Goal: Transaction & Acquisition: Purchase product/service

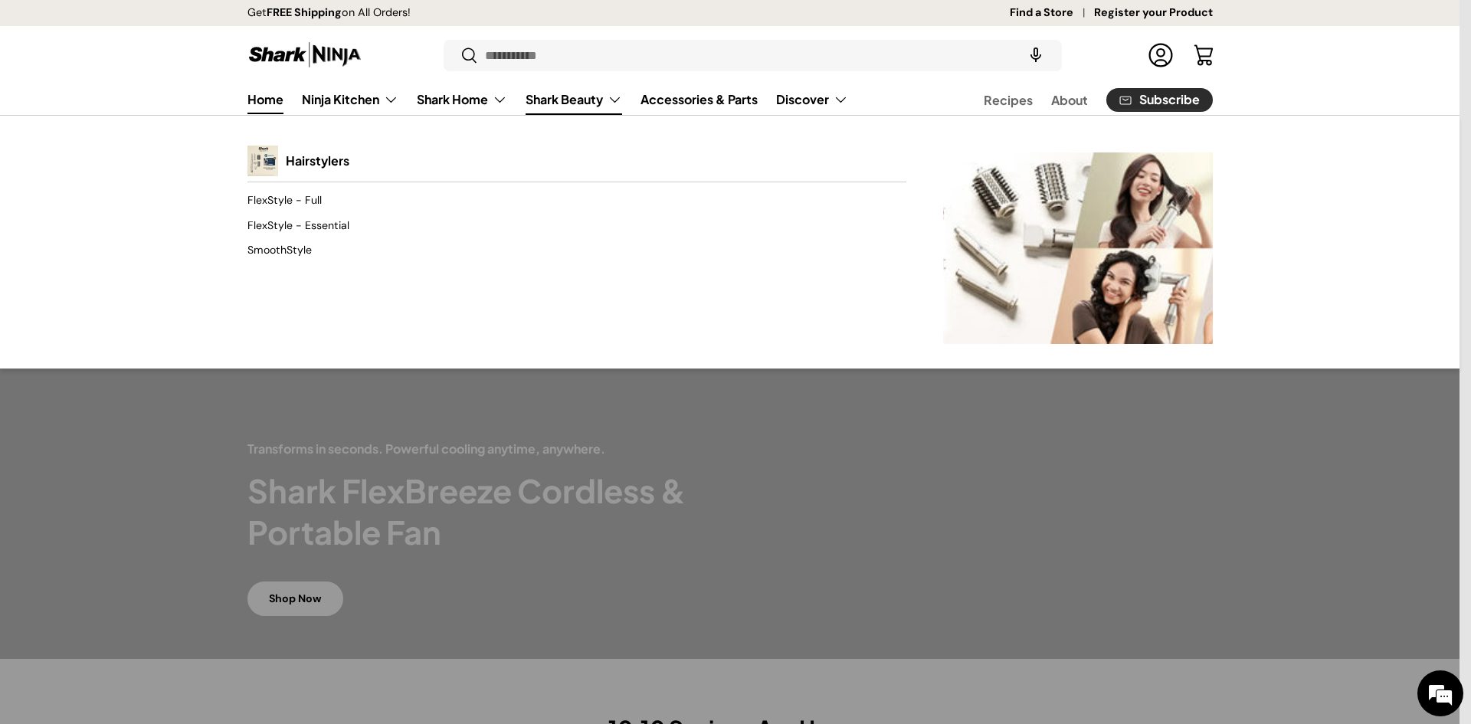
click at [559, 101] on link "Shark Beauty" at bounding box center [574, 99] width 97 height 31
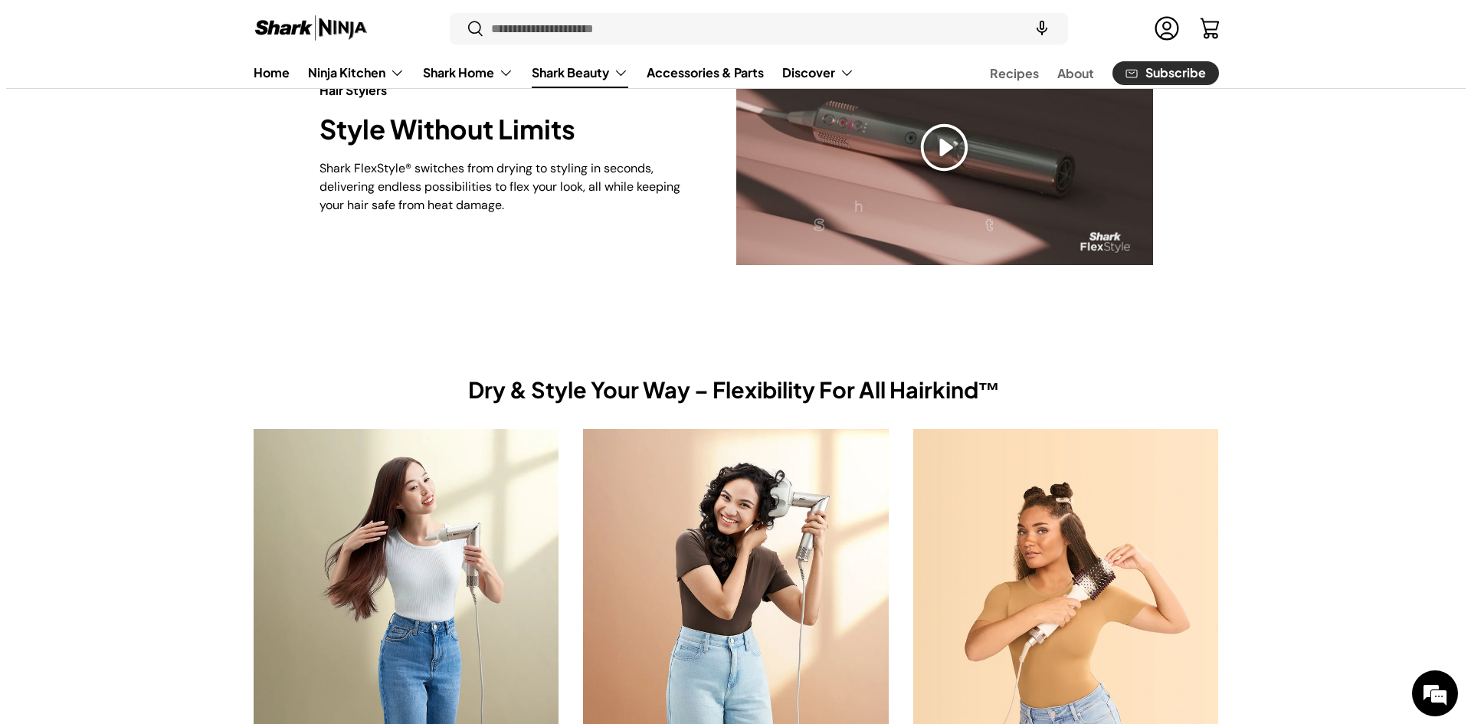
scroll to position [76, 0]
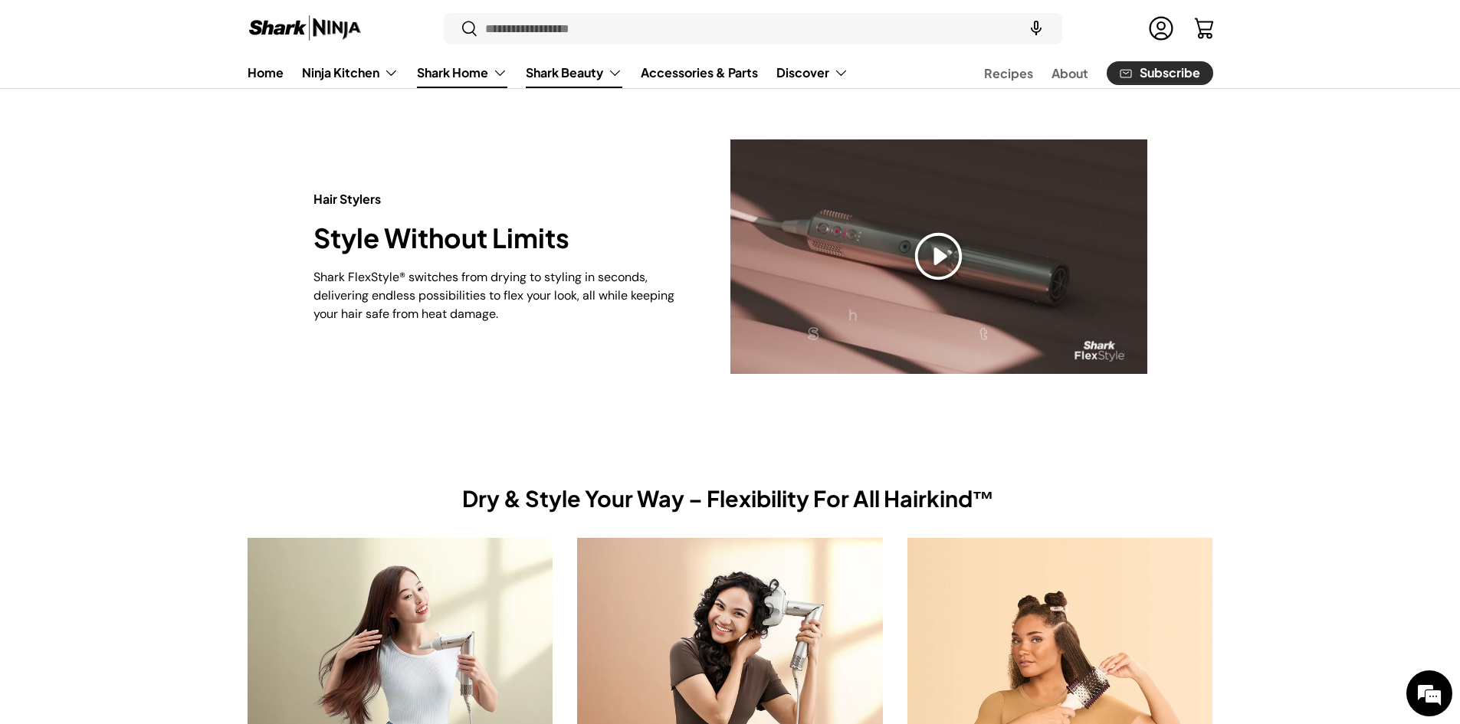
click at [461, 74] on link "Shark Home" at bounding box center [462, 72] width 90 height 31
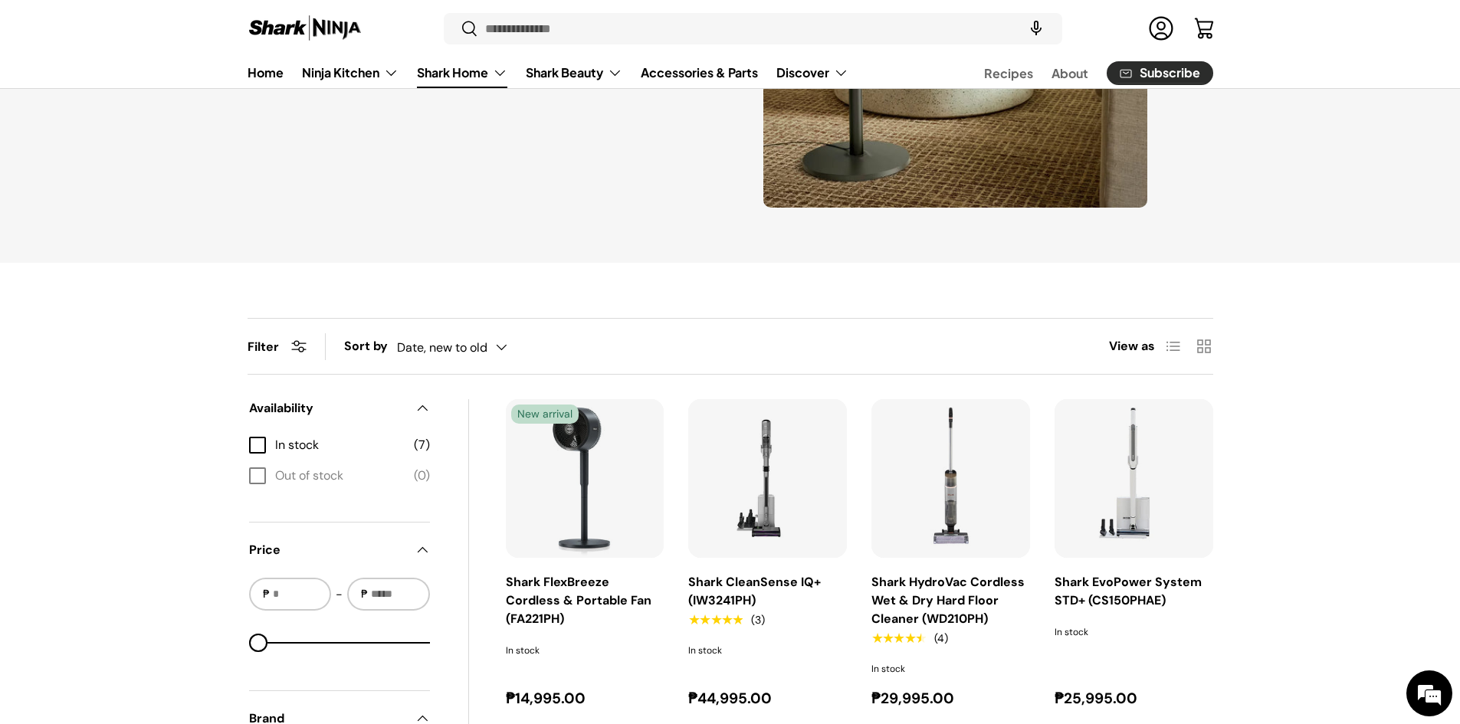
scroll to position [460, 0]
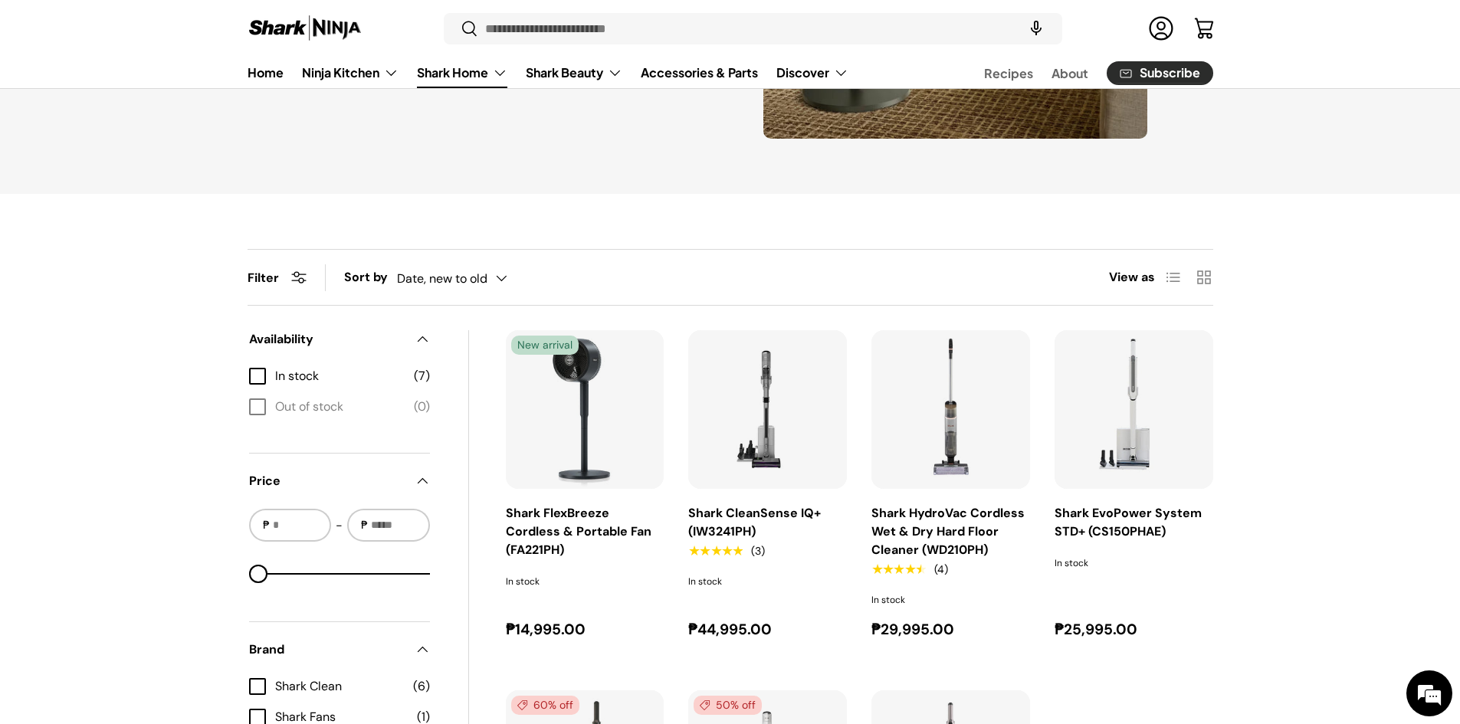
click at [0, 0] on img "Shark CleanSense IQ+ (IW3241PH)" at bounding box center [0, 0] width 0 height 0
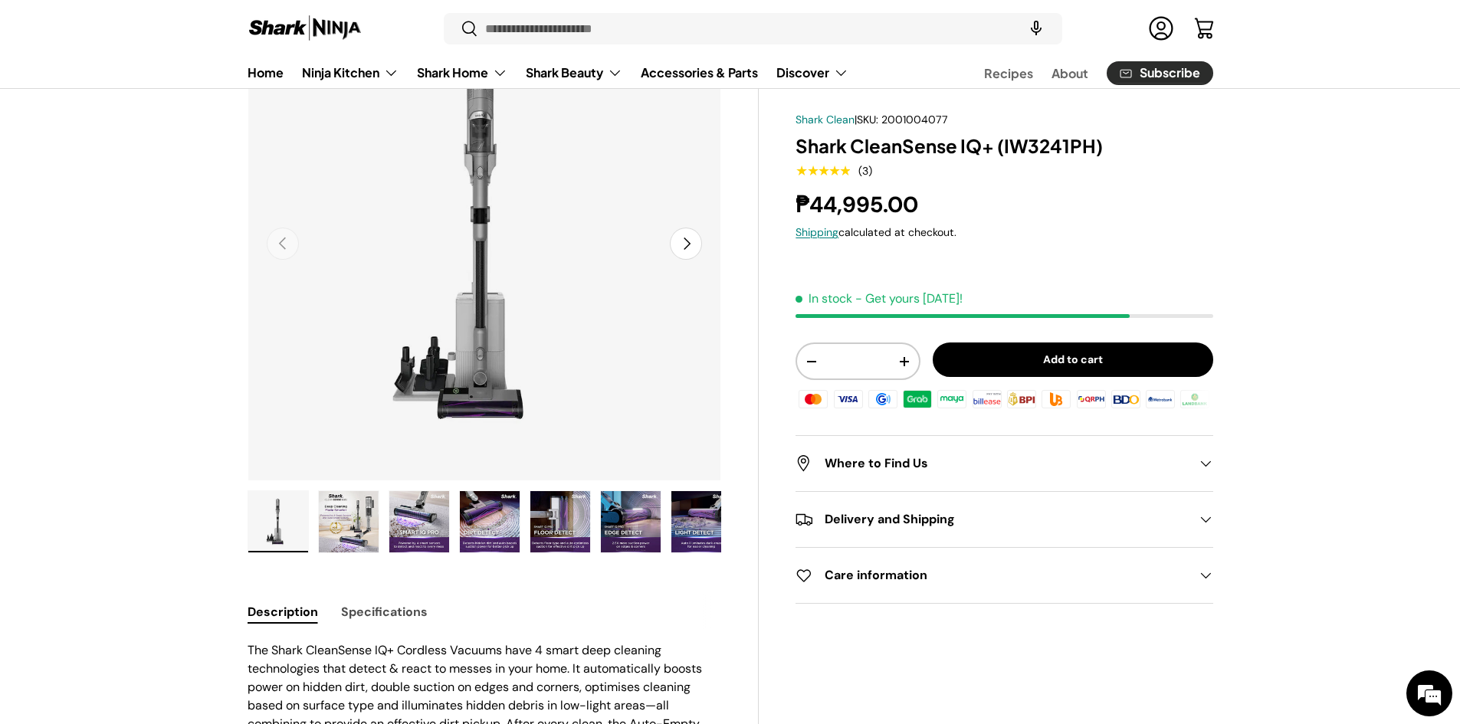
click at [1030, 366] on button "Add to cart" at bounding box center [1073, 360] width 280 height 34
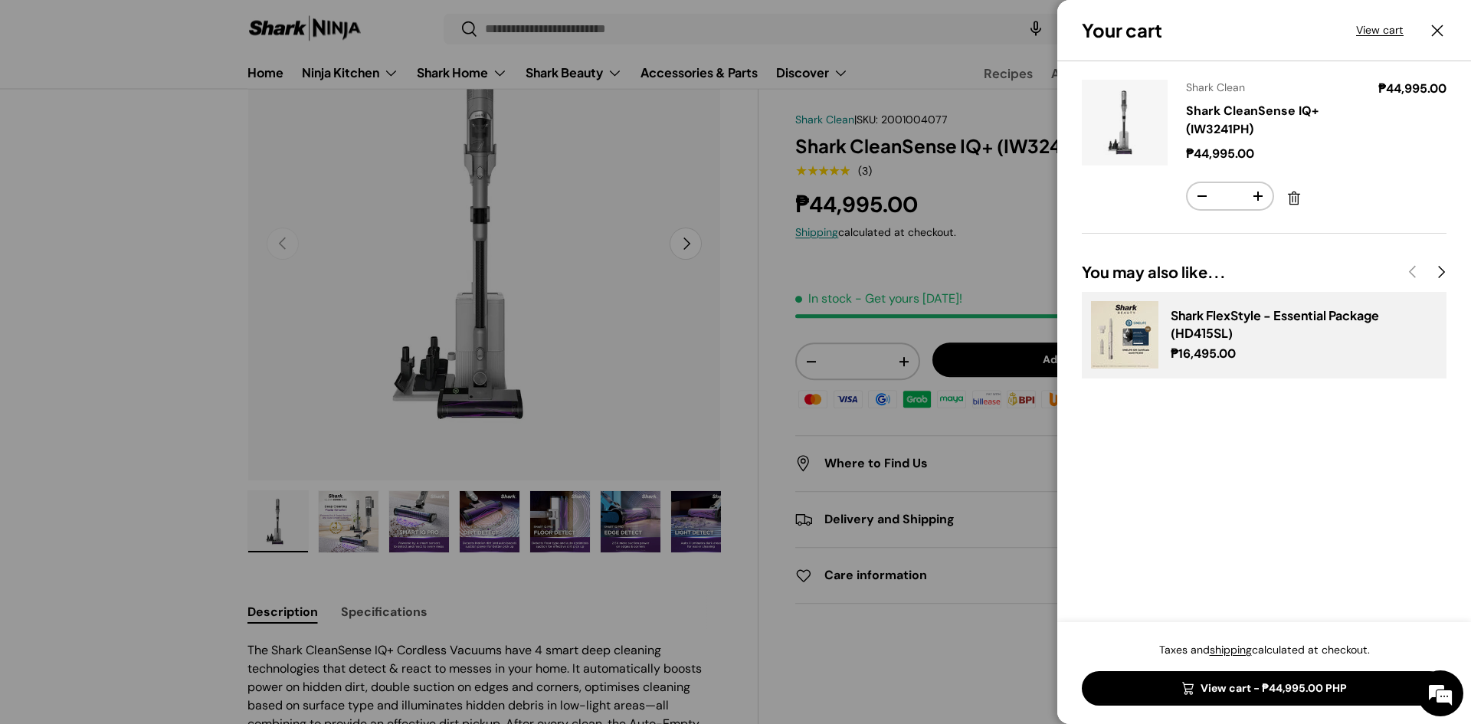
click at [1188, 678] on link "View cart - ₱44,995.00 PHP" at bounding box center [1264, 688] width 365 height 34
